Goal: Find specific page/section: Find specific page/section

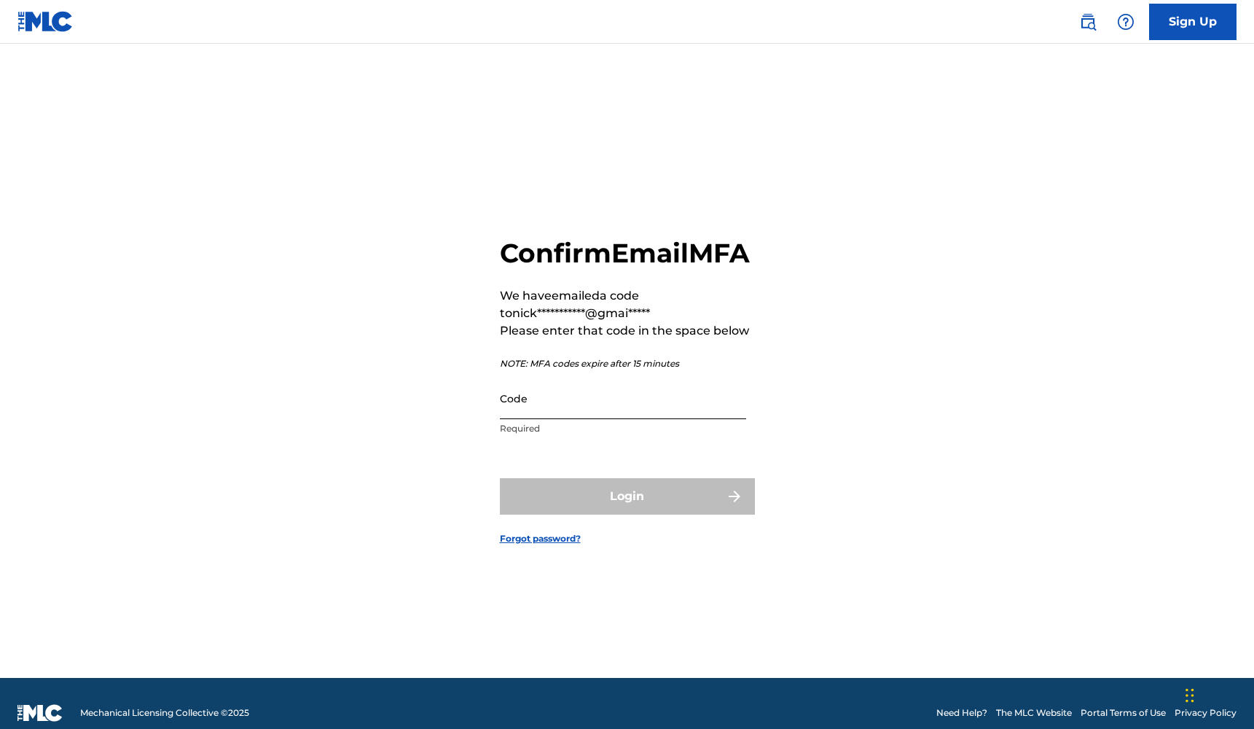
click at [635, 419] on input "Code" at bounding box center [623, 398] width 246 height 42
click at [582, 419] on input "Code" at bounding box center [623, 398] width 246 height 42
drag, startPoint x: 525, startPoint y: 405, endPoint x: 471, endPoint y: 410, distance: 54.2
click at [471, 410] on div "**********" at bounding box center [627, 378] width 1020 height 597
drag, startPoint x: 514, startPoint y: 423, endPoint x: 460, endPoint y: 422, distance: 53.9
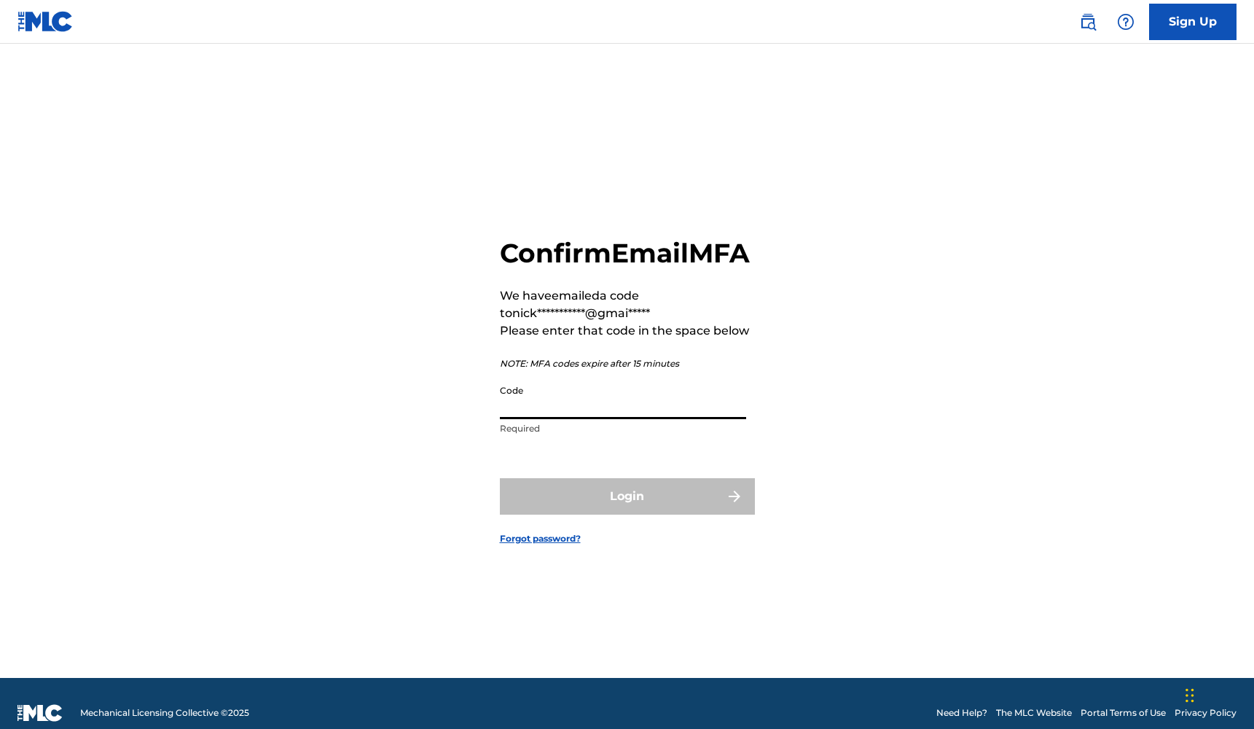
click at [460, 422] on div "**********" at bounding box center [627, 378] width 1020 height 597
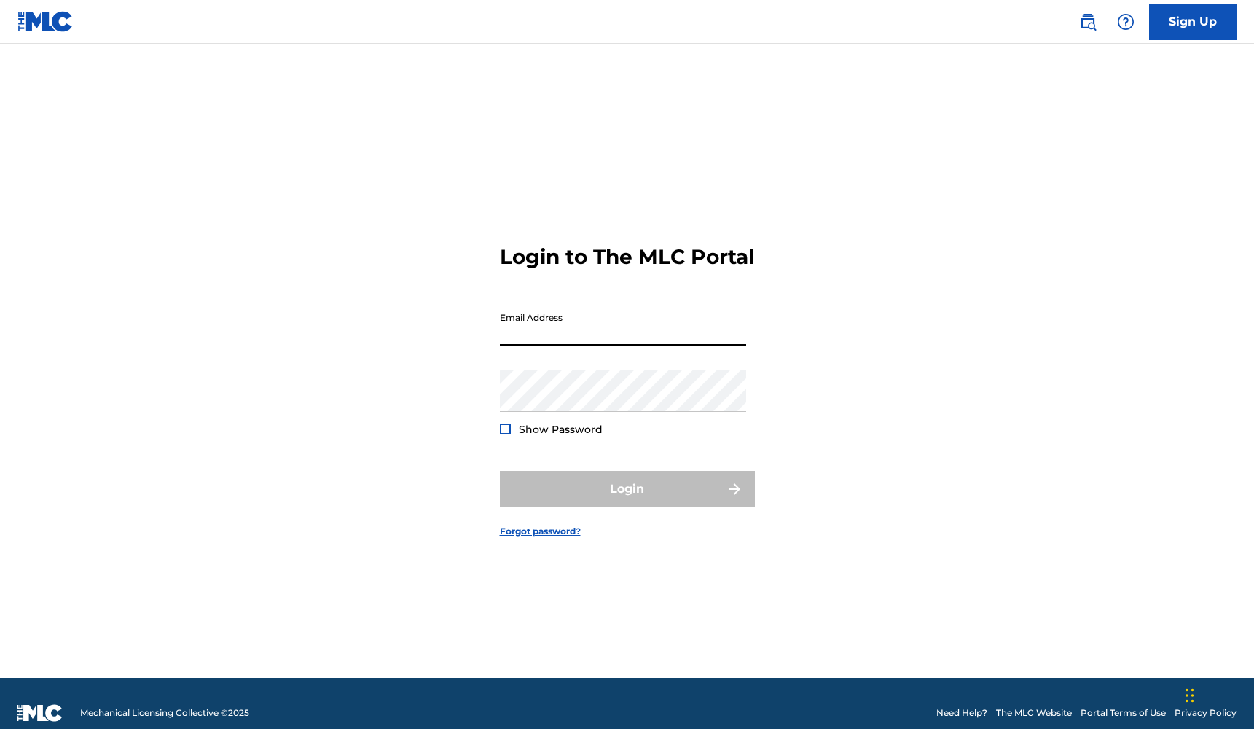
type input "[EMAIL_ADDRESS][DOMAIN_NAME]"
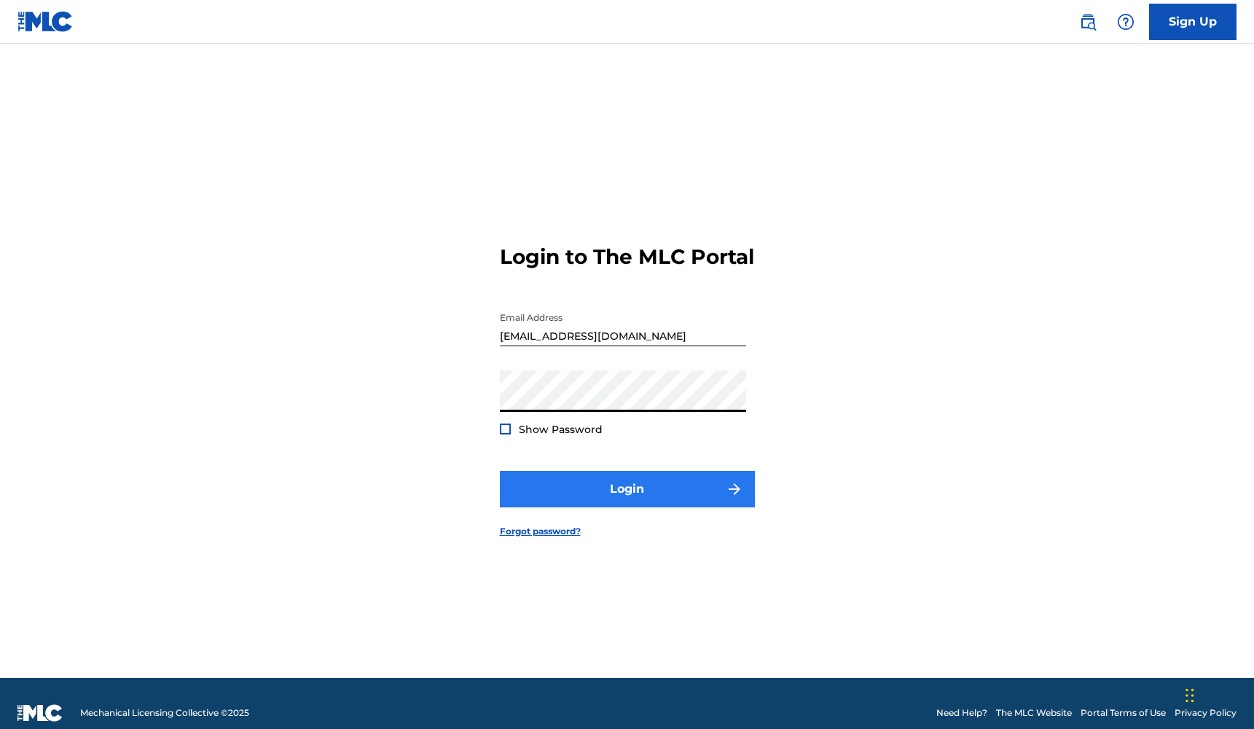
click at [571, 507] on button "Login" at bounding box center [627, 489] width 255 height 36
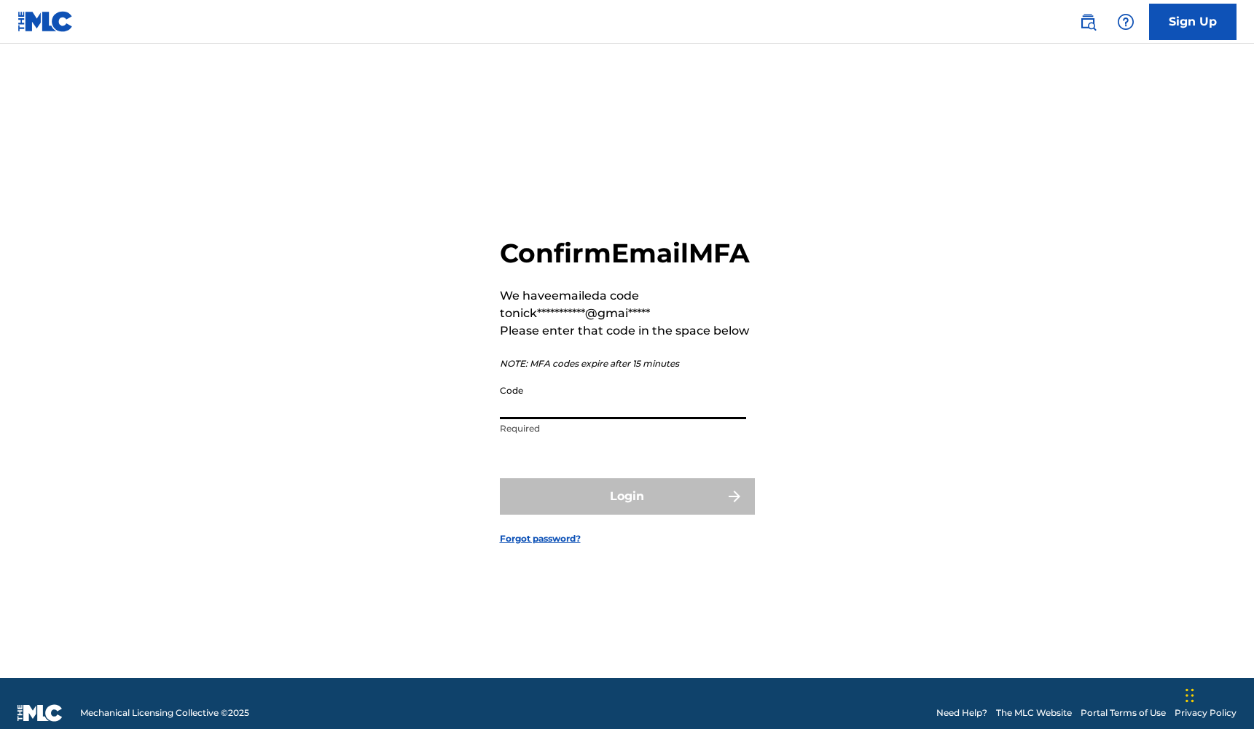
click at [614, 419] on input "Code" at bounding box center [623, 398] width 246 height 42
click at [606, 419] on input "Code" at bounding box center [623, 398] width 246 height 42
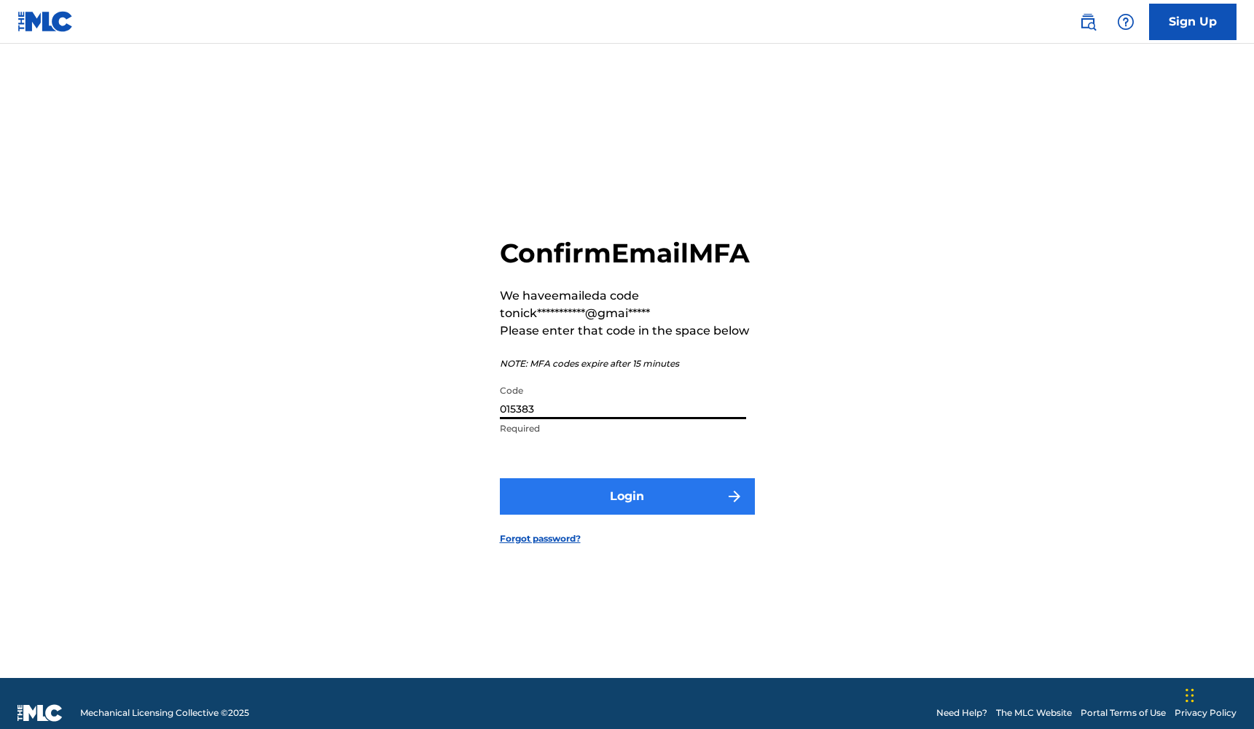
type input "015383"
click at [626, 512] on button "Login" at bounding box center [627, 496] width 255 height 36
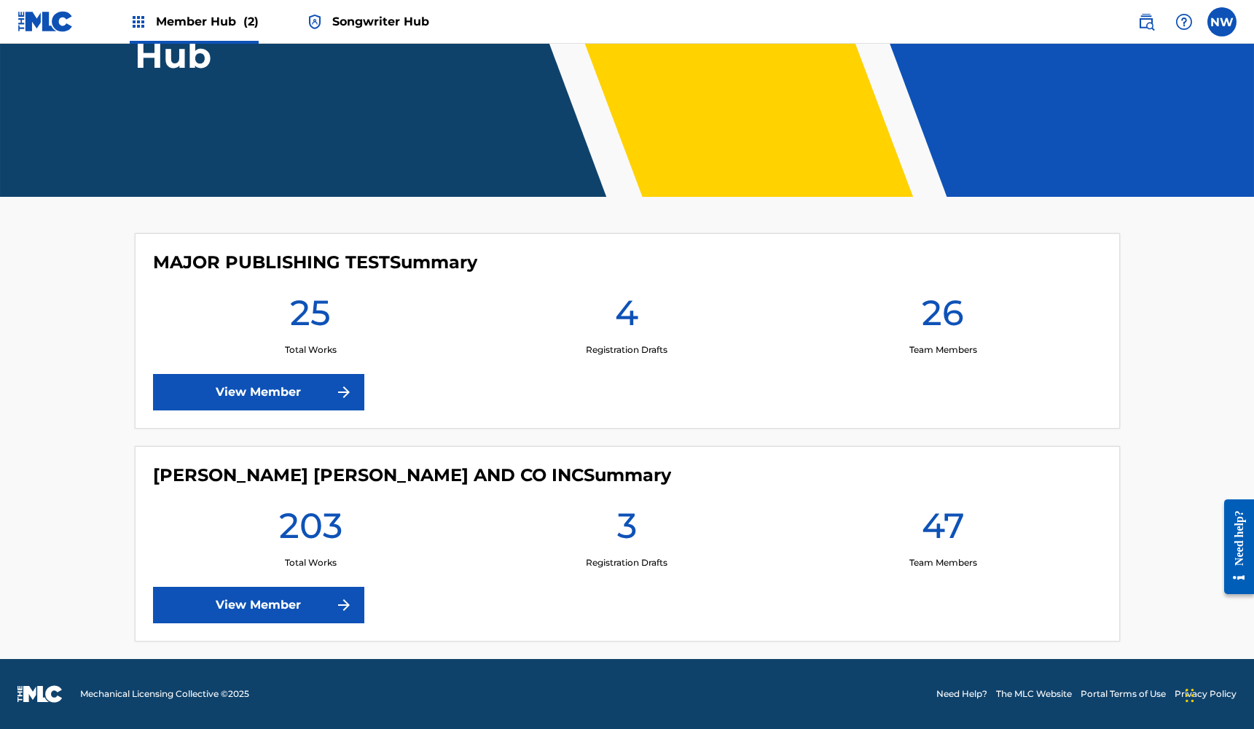
scroll to position [204, 0]
click at [325, 603] on link "View Member" at bounding box center [258, 604] width 211 height 36
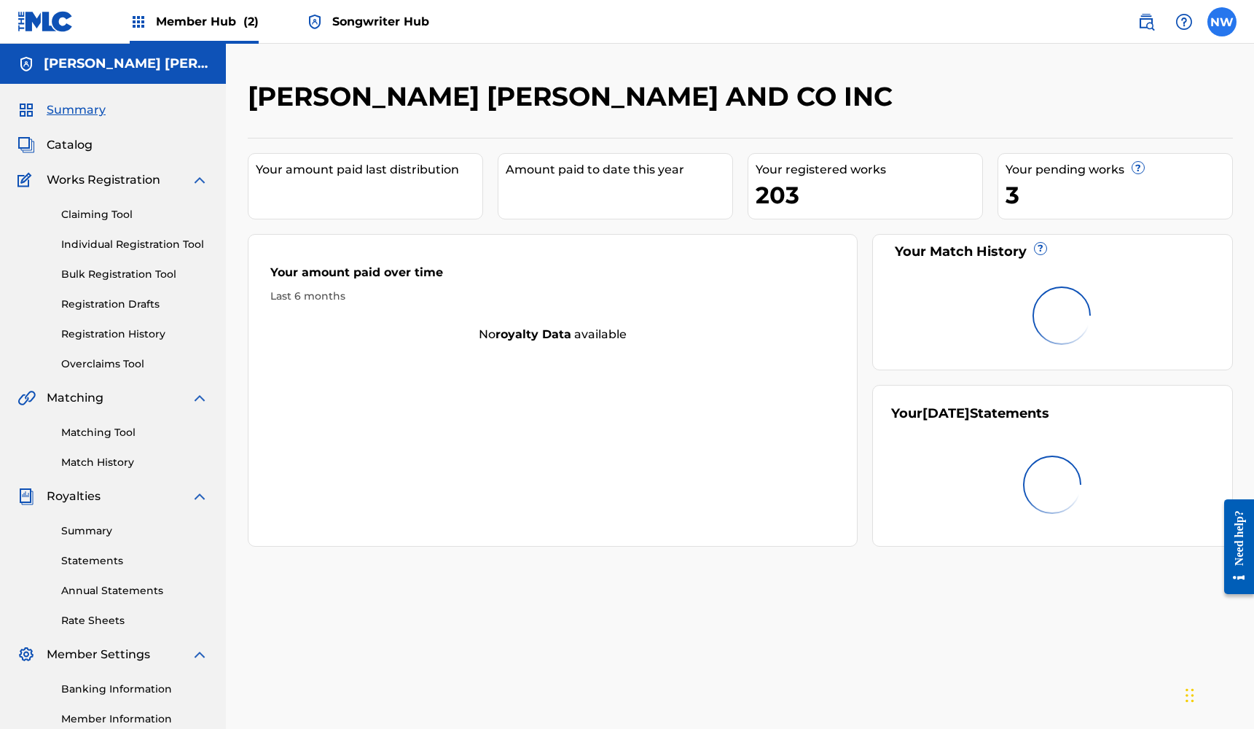
click at [1220, 26] on label at bounding box center [1221, 21] width 29 height 29
click at [1222, 22] on input "NW [PERSON_NAME] [EMAIL_ADDRESS][DOMAIN_NAME] Notification Preferences Profile …" at bounding box center [1222, 22] width 0 height 0
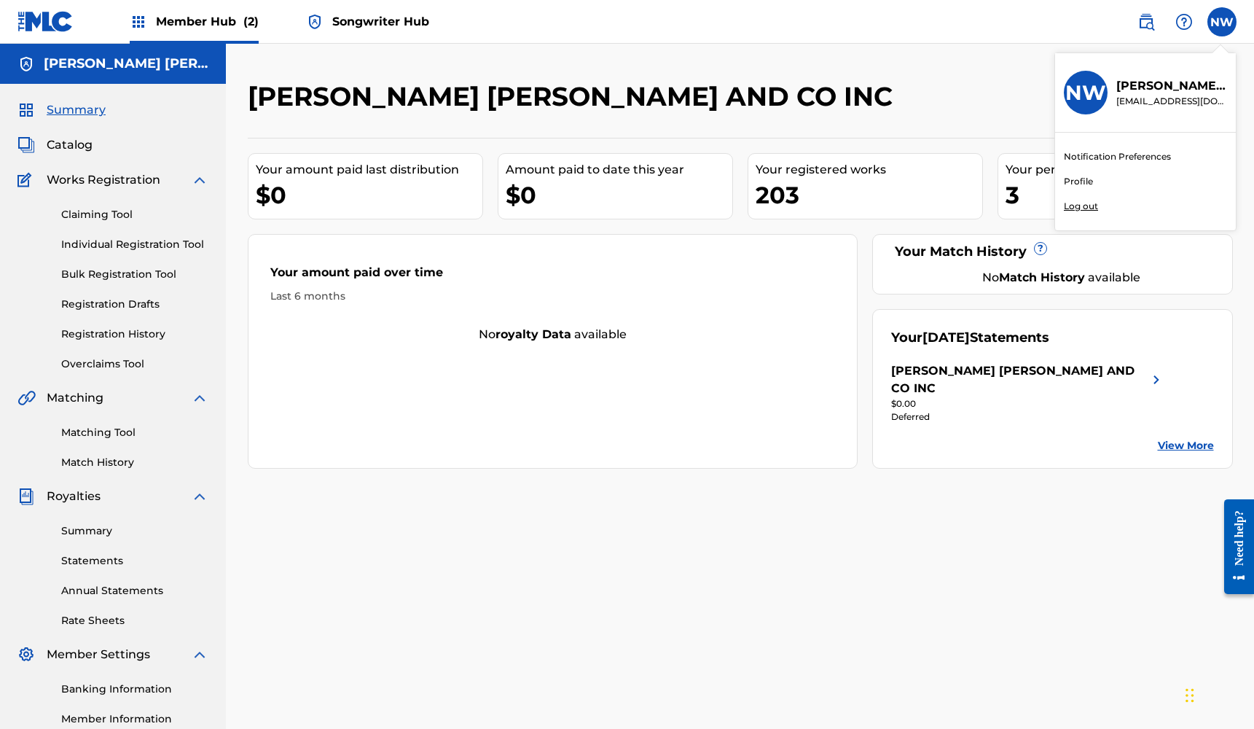
click at [905, 83] on div "[PERSON_NAME] [PERSON_NAME] AND CO INC" at bounding box center [627, 101] width 758 height 43
click at [85, 103] on span "Summary" at bounding box center [76, 109] width 59 height 17
click at [75, 143] on span "Catalog" at bounding box center [70, 144] width 46 height 17
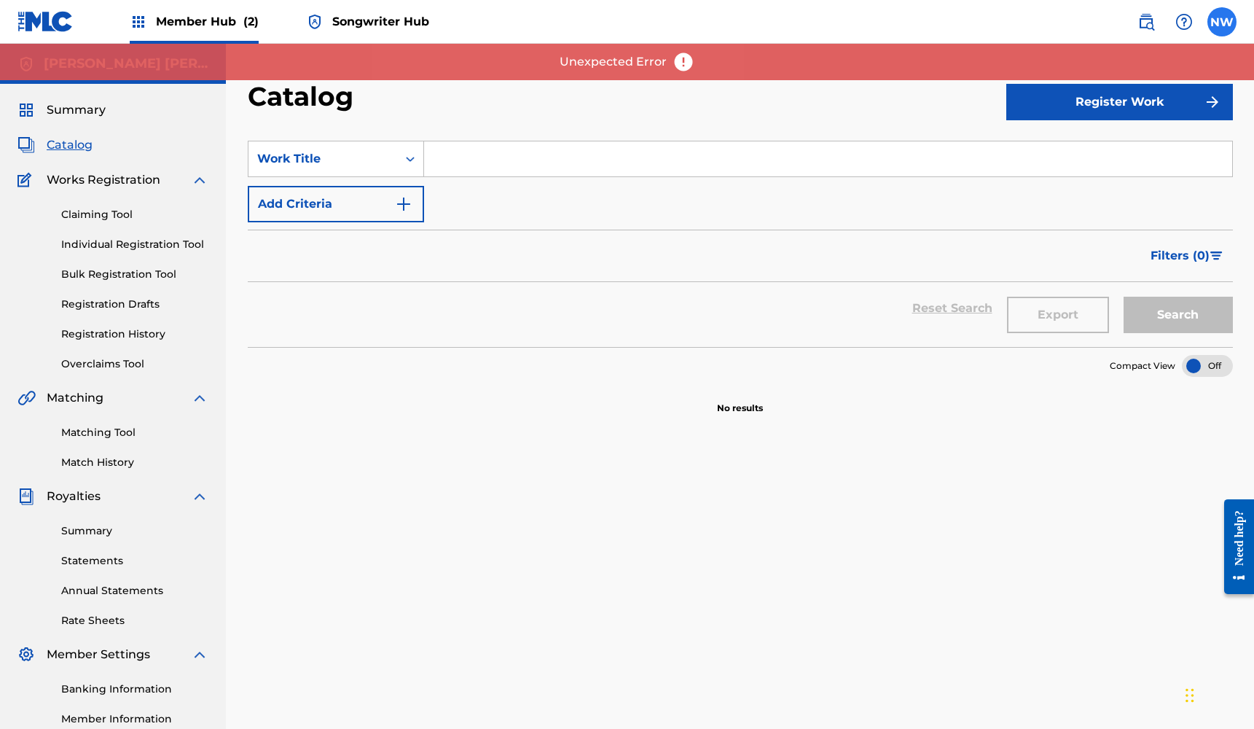
click at [1217, 15] on label at bounding box center [1221, 21] width 29 height 29
click at [1222, 22] on input "NW [PERSON_NAME] [EMAIL_ADDRESS][DOMAIN_NAME] Notification Preferences Profile …" at bounding box center [1222, 22] width 0 height 0
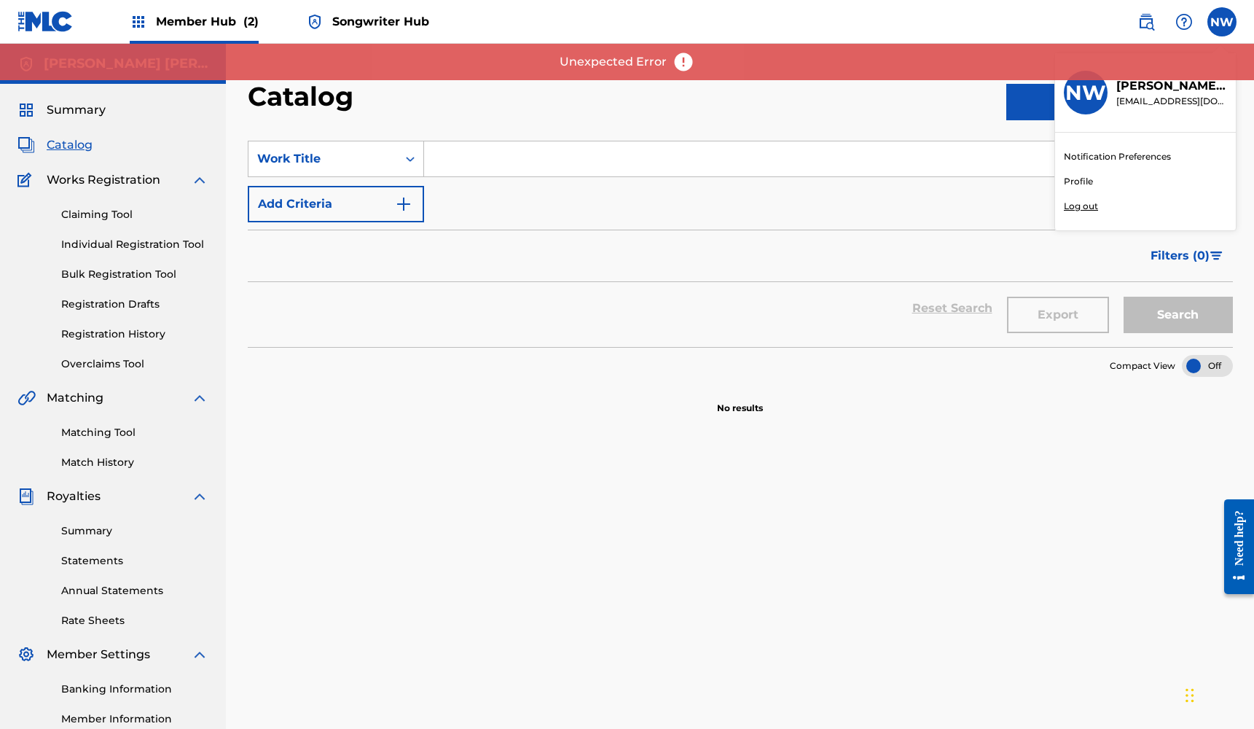
click at [1099, 100] on h3 "NW" at bounding box center [1085, 92] width 41 height 25
click at [1222, 22] on input "NW [PERSON_NAME] [EMAIL_ADDRESS][DOMAIN_NAME] Notification Preferences Profile …" at bounding box center [1222, 22] width 0 height 0
click at [1142, 106] on p "[EMAIL_ADDRESS][DOMAIN_NAME]" at bounding box center [1171, 101] width 111 height 13
click at [1222, 22] on input "NW [PERSON_NAME] [EMAIL_ADDRESS][DOMAIN_NAME] Notification Preferences Profile …" at bounding box center [1222, 22] width 0 height 0
